Goal: Use online tool/utility: Utilize a website feature to perform a specific function

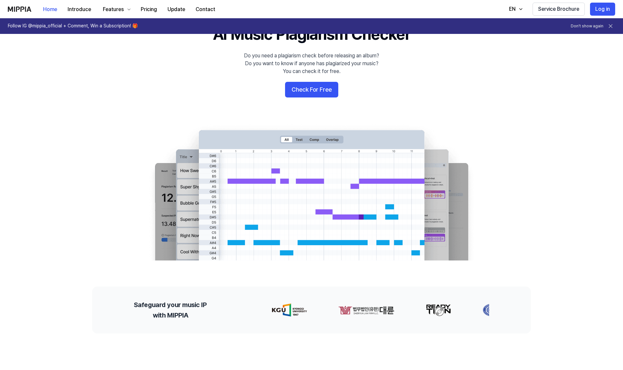
scroll to position [37, 0]
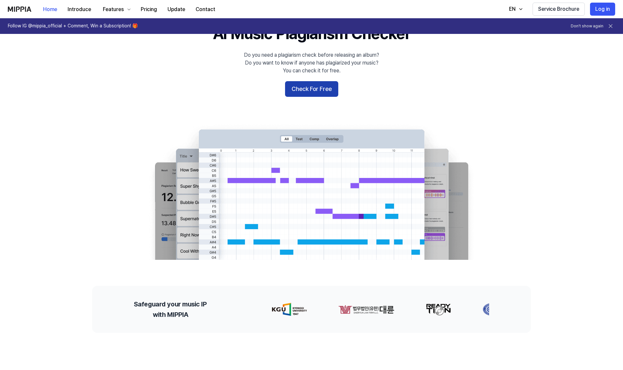
click at [305, 91] on button "Check For Free" at bounding box center [311, 89] width 53 height 16
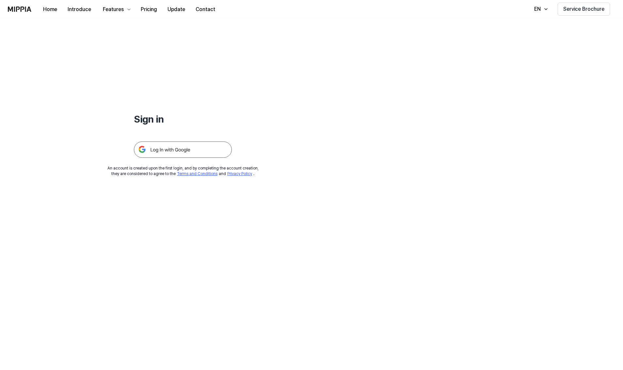
click at [191, 151] on img at bounding box center [183, 150] width 98 height 16
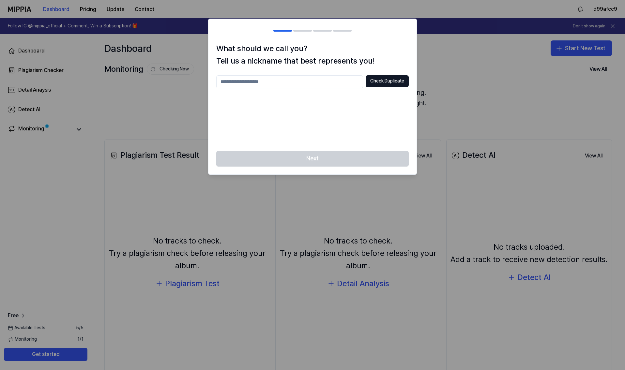
click at [469, 92] on div at bounding box center [312, 185] width 625 height 370
click at [313, 82] on input "text" at bounding box center [289, 81] width 147 height 13
type input "***"
drag, startPoint x: 329, startPoint y: 156, endPoint x: 347, endPoint y: 128, distance: 33.8
click at [329, 156] on div "Next" at bounding box center [312, 162] width 208 height 23
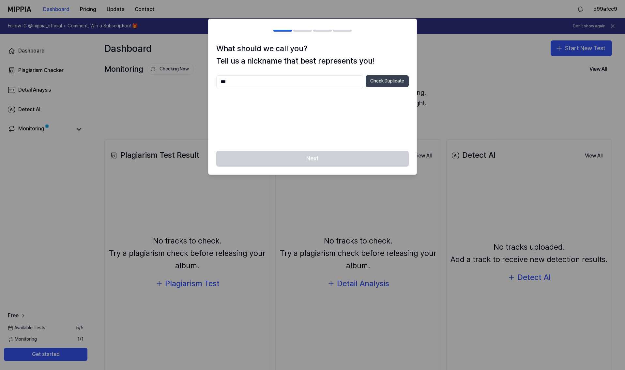
click at [374, 82] on button "Check Duplicate" at bounding box center [387, 81] width 43 height 12
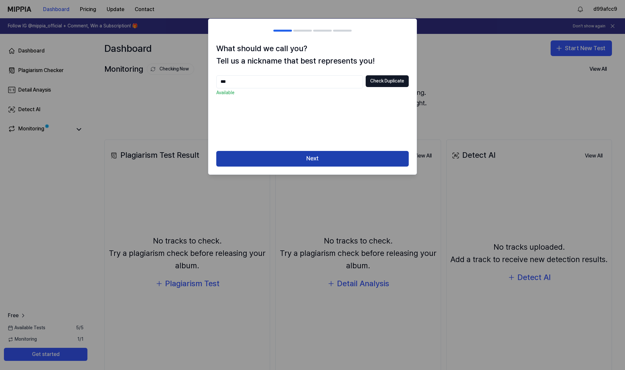
click at [291, 159] on button "Next" at bounding box center [312, 159] width 193 height 16
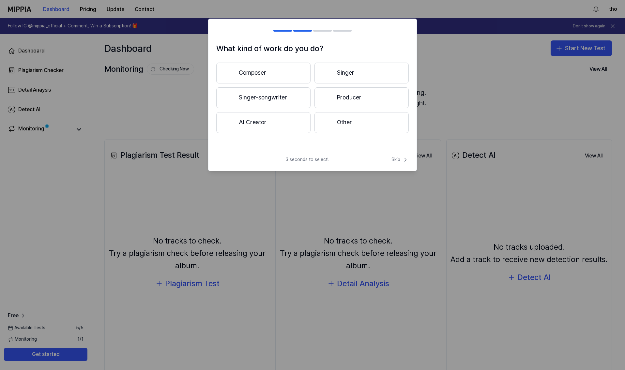
click at [340, 124] on button "Other" at bounding box center [362, 122] width 94 height 21
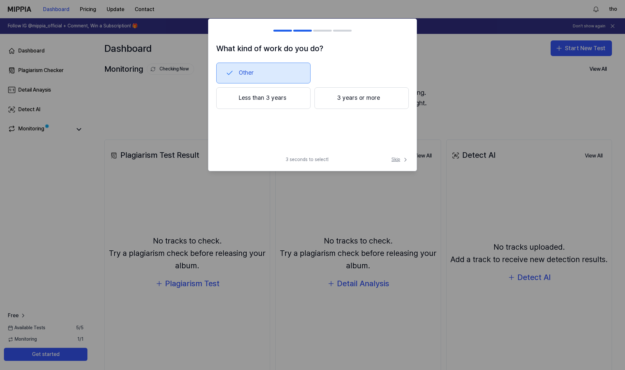
click at [400, 158] on span "Skip" at bounding box center [400, 160] width 17 height 7
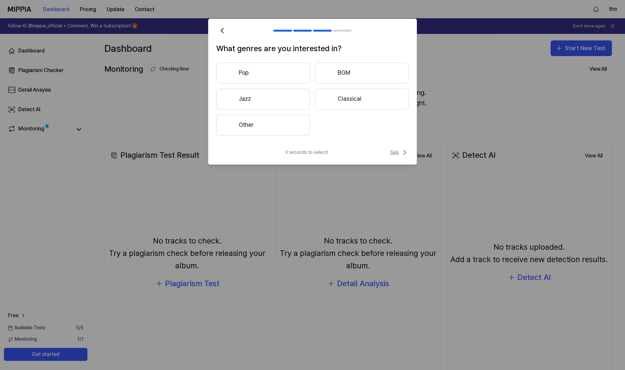
click at [397, 151] on span "Skip" at bounding box center [399, 153] width 19 height 8
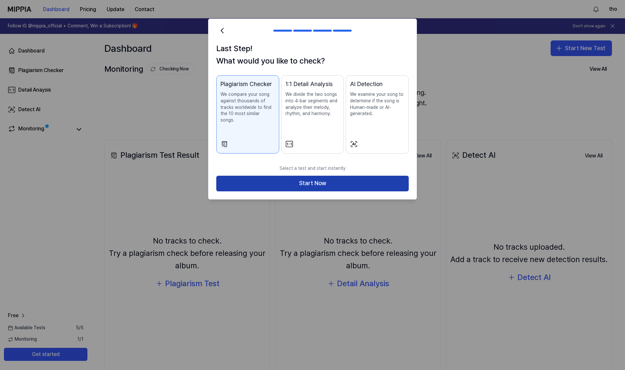
click at [325, 177] on button "Start Now" at bounding box center [312, 184] width 193 height 16
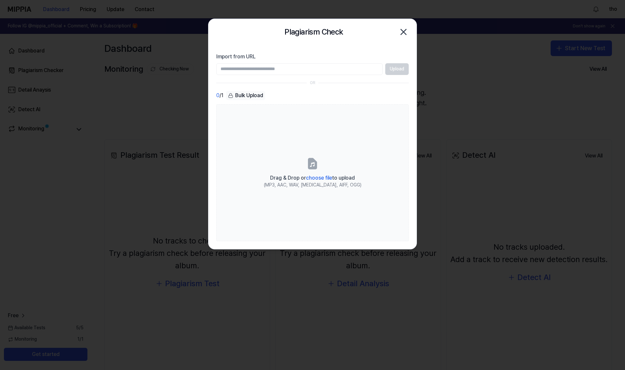
paste input "**********"
type input "**********"
click at [404, 70] on button "Upload" at bounding box center [396, 69] width 23 height 12
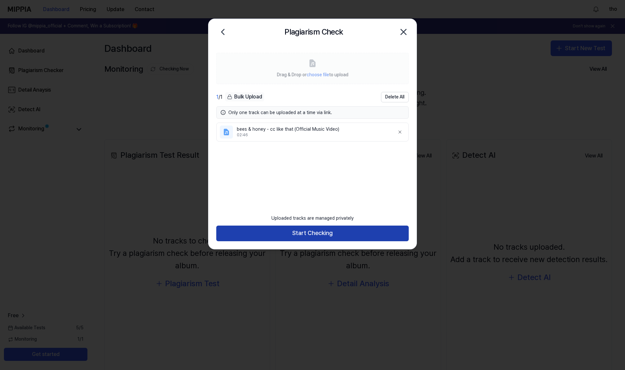
click at [310, 237] on button "Start Checking" at bounding box center [312, 234] width 193 height 16
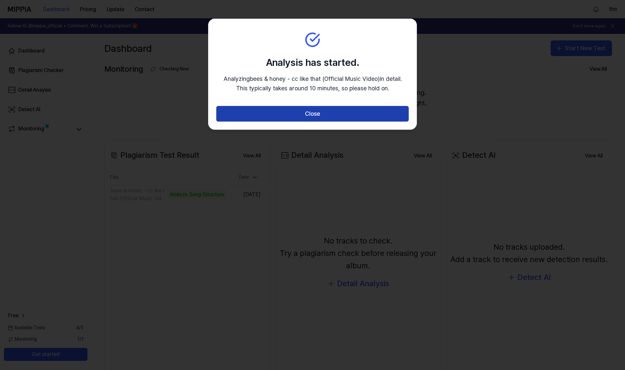
click at [319, 113] on button "Close" at bounding box center [312, 114] width 193 height 16
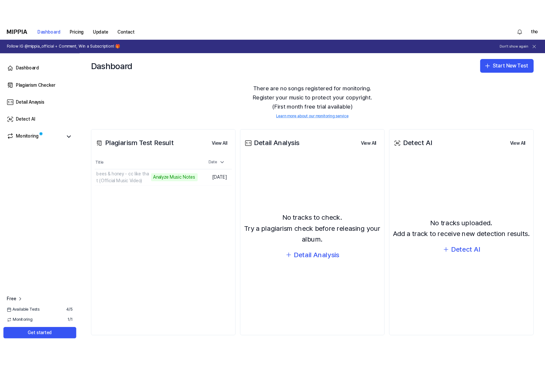
scroll to position [19, 0]
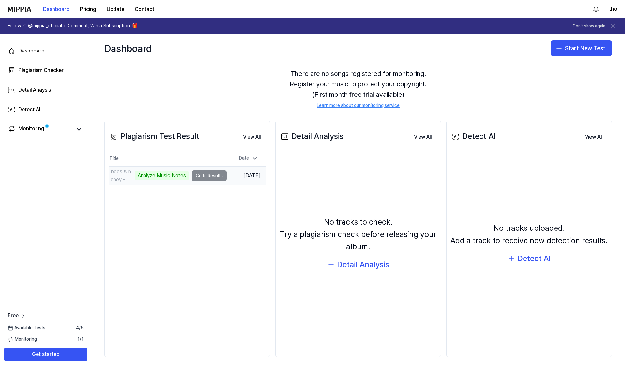
click at [213, 178] on td "bees & honey - cc like that (Official Music Video) Analyze Music Notes Go to Re…" at bounding box center [168, 176] width 118 height 18
click at [207, 178] on td "bees & honey - cc like that (Official Music Video) Analyze Music Notes Go to Re…" at bounding box center [168, 176] width 118 height 18
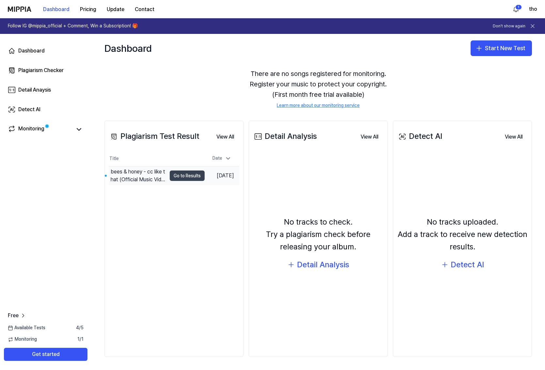
click at [185, 179] on button "Go to Results" at bounding box center [187, 176] width 35 height 10
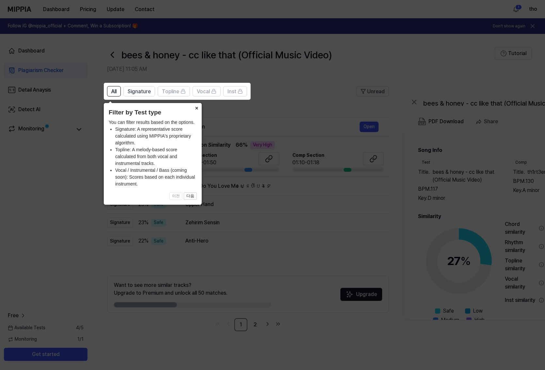
click at [197, 107] on button "×" at bounding box center [196, 107] width 10 height 9
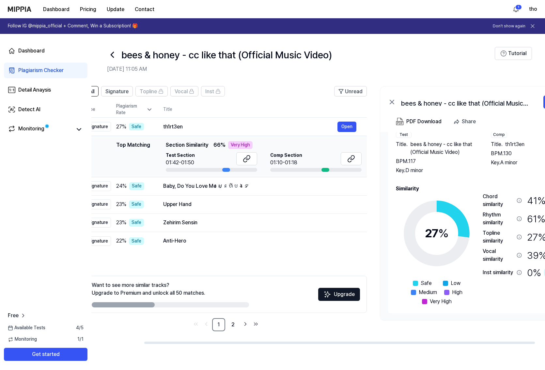
scroll to position [0, 0]
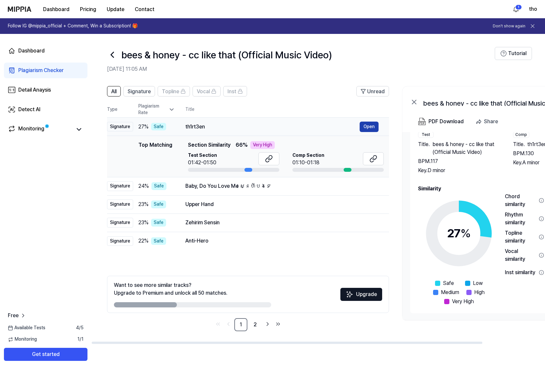
click at [372, 128] on button "Open" at bounding box center [369, 127] width 19 height 10
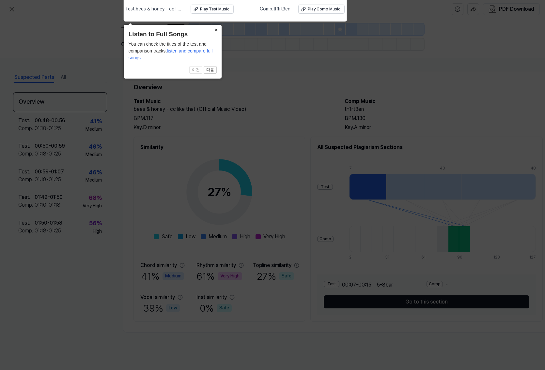
click at [218, 29] on button "×" at bounding box center [216, 29] width 10 height 9
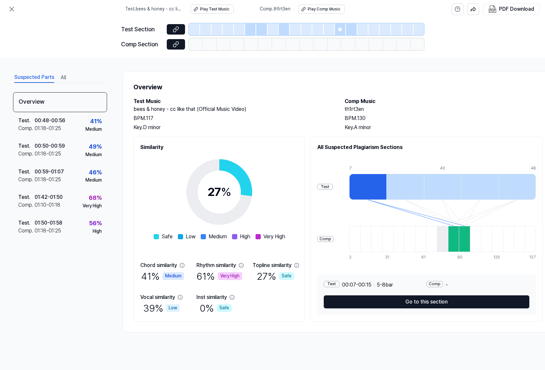
click at [339, 29] on icon at bounding box center [340, 29] width 4 height 4
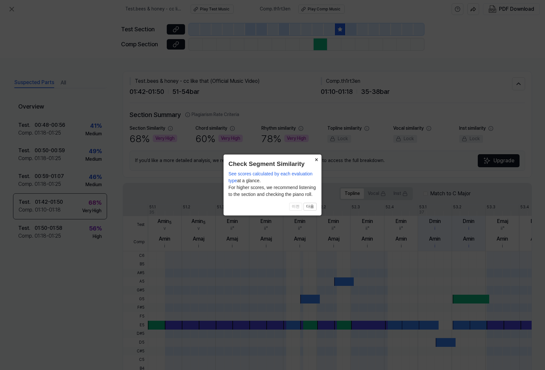
click at [317, 160] on button "×" at bounding box center [316, 159] width 10 height 9
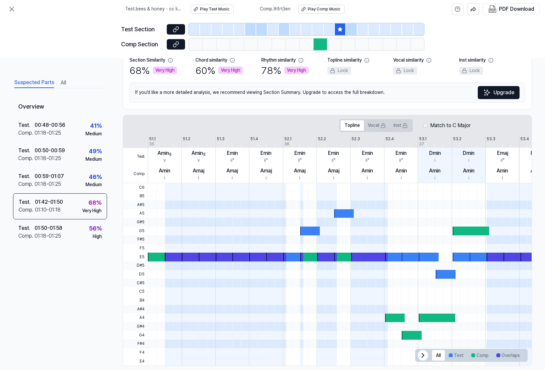
scroll to position [77, 0]
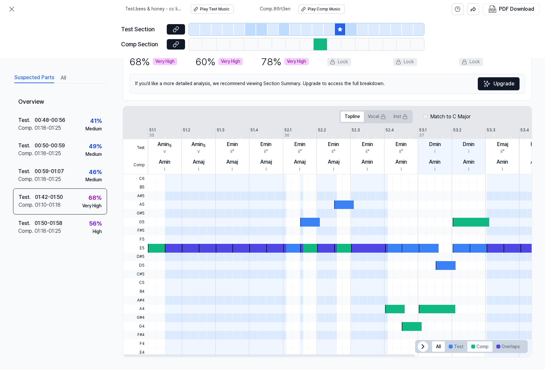
click at [477, 347] on button "Comp" at bounding box center [479, 347] width 25 height 10
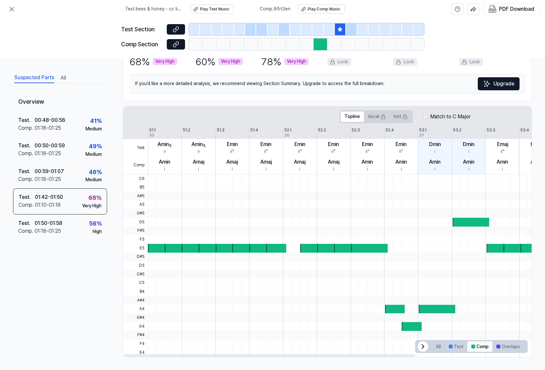
click at [477, 347] on button "Comp" at bounding box center [479, 347] width 25 height 10
click at [455, 347] on button "Test" at bounding box center [456, 347] width 23 height 10
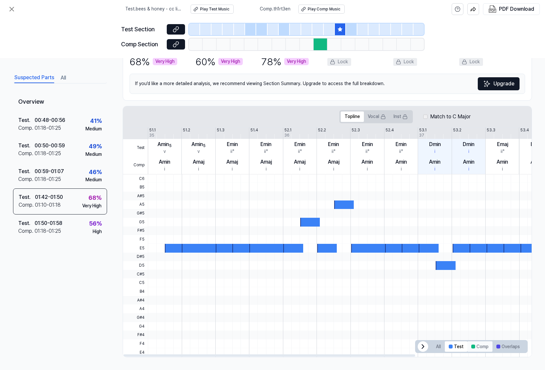
drag, startPoint x: 475, startPoint y: 347, endPoint x: 486, endPoint y: 348, distance: 11.8
click at [476, 347] on button "Comp" at bounding box center [479, 347] width 25 height 10
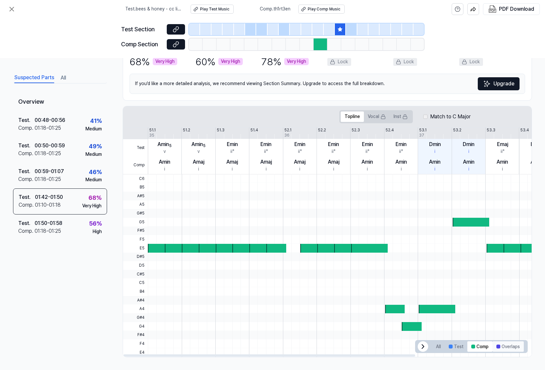
click at [513, 348] on button "Overlaps" at bounding box center [507, 347] width 31 height 10
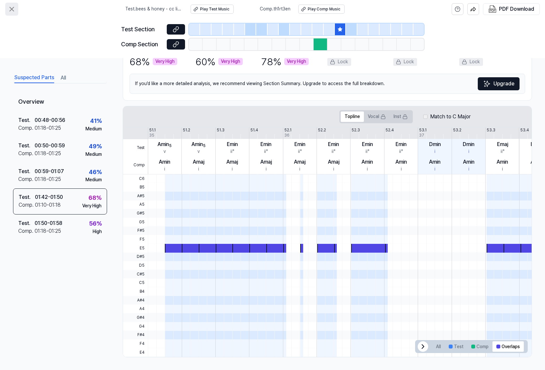
click at [14, 11] on icon at bounding box center [12, 9] width 8 height 8
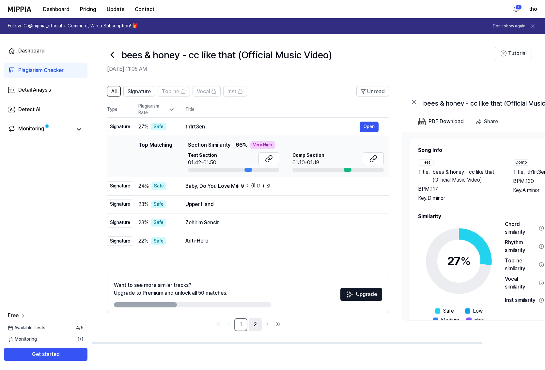
click at [257, 326] on link "2" at bounding box center [255, 324] width 13 height 13
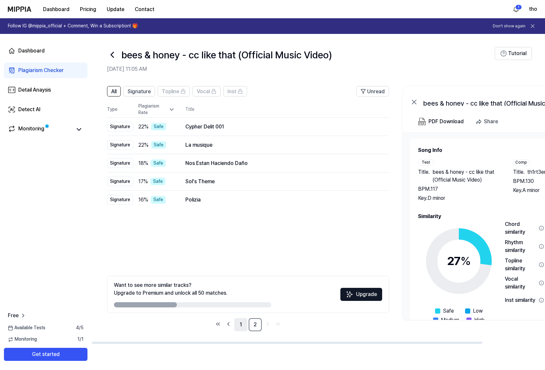
click at [244, 327] on link "1" at bounding box center [240, 324] width 13 height 13
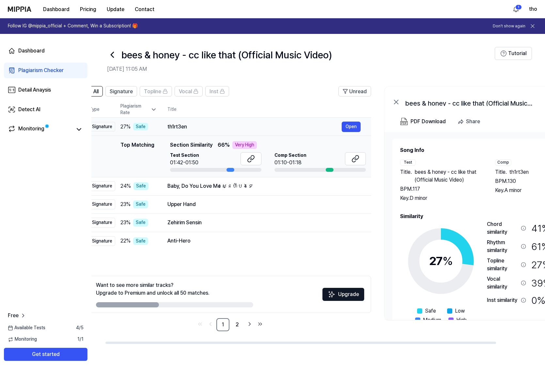
scroll to position [0, 21]
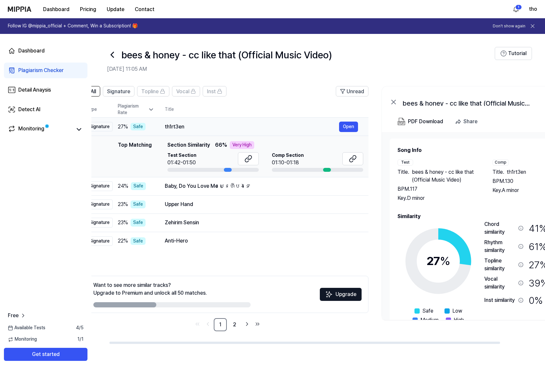
drag, startPoint x: 211, startPoint y: 127, endPoint x: 190, endPoint y: 126, distance: 20.6
click at [190, 126] on div "th1rt3en" at bounding box center [252, 127] width 174 height 8
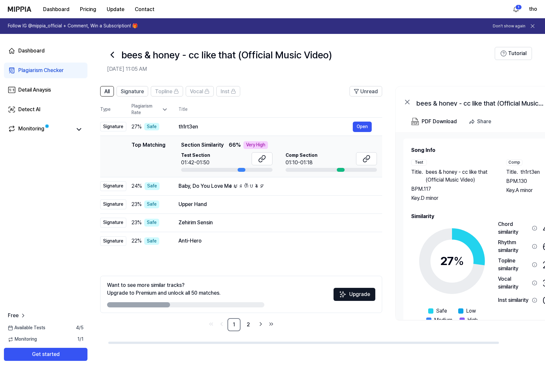
scroll to position [0, 0]
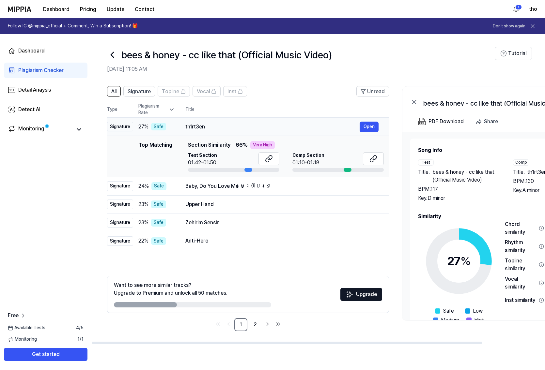
click at [193, 127] on div "th1rt3en" at bounding box center [272, 127] width 174 height 8
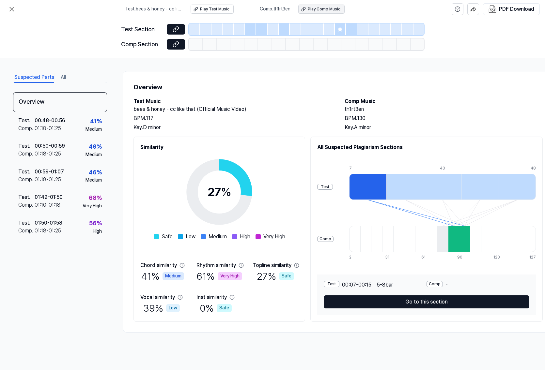
click at [317, 9] on div "Play Comp Music" at bounding box center [324, 10] width 33 height 6
click at [14, 6] on icon at bounding box center [12, 9] width 8 height 8
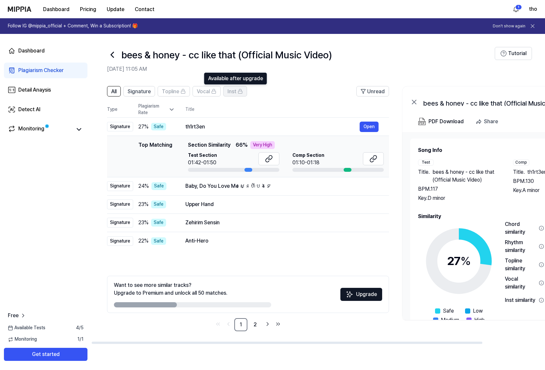
click at [229, 93] on span "Inst" at bounding box center [231, 92] width 9 height 8
click at [253, 325] on link "2" at bounding box center [255, 324] width 13 height 13
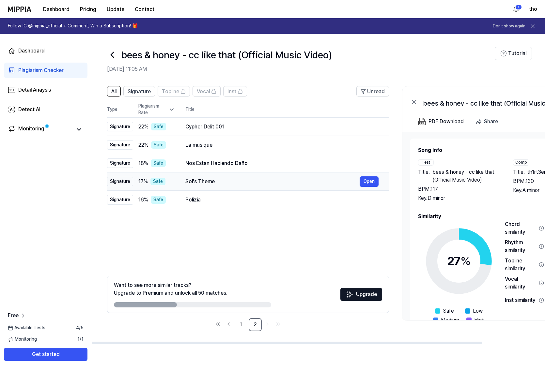
click at [227, 181] on div "Sol's Theme" at bounding box center [272, 182] width 174 height 8
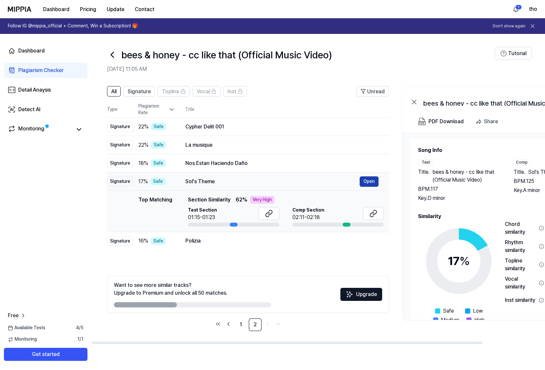
click at [373, 183] on button "Open" at bounding box center [369, 182] width 19 height 10
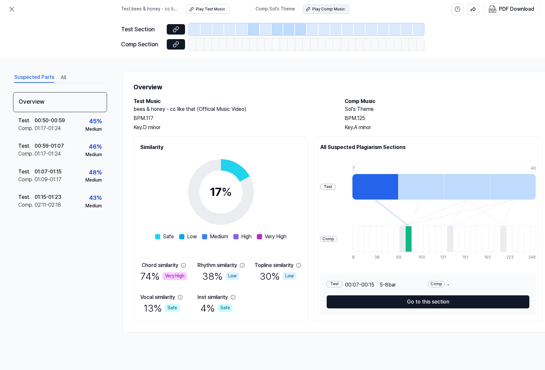
click at [317, 9] on div "Play Comp Music" at bounding box center [328, 10] width 33 height 6
